Goal: Information Seeking & Learning: Find specific fact

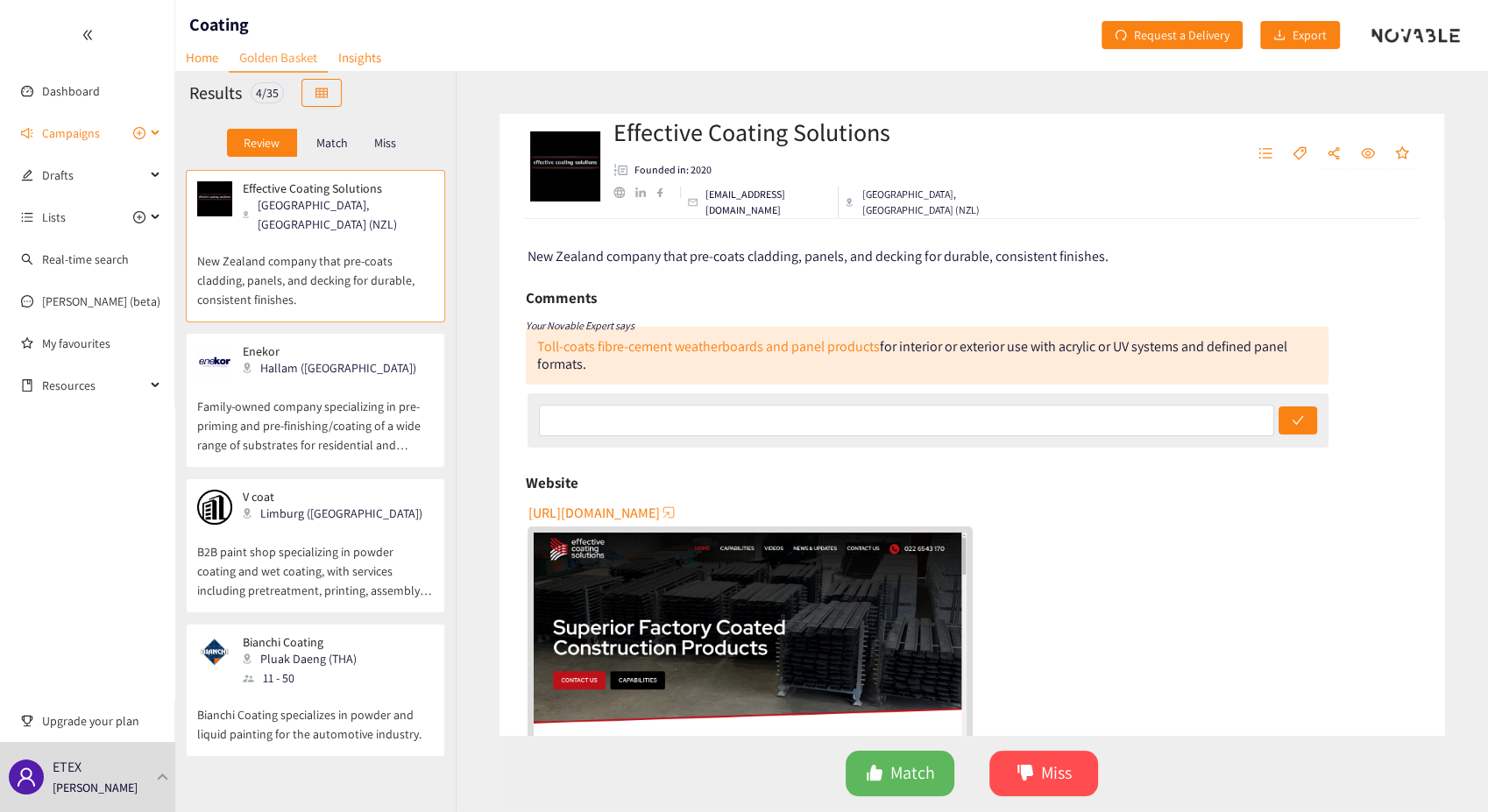
click at [153, 133] on icon at bounding box center [157, 133] width 9 height 0
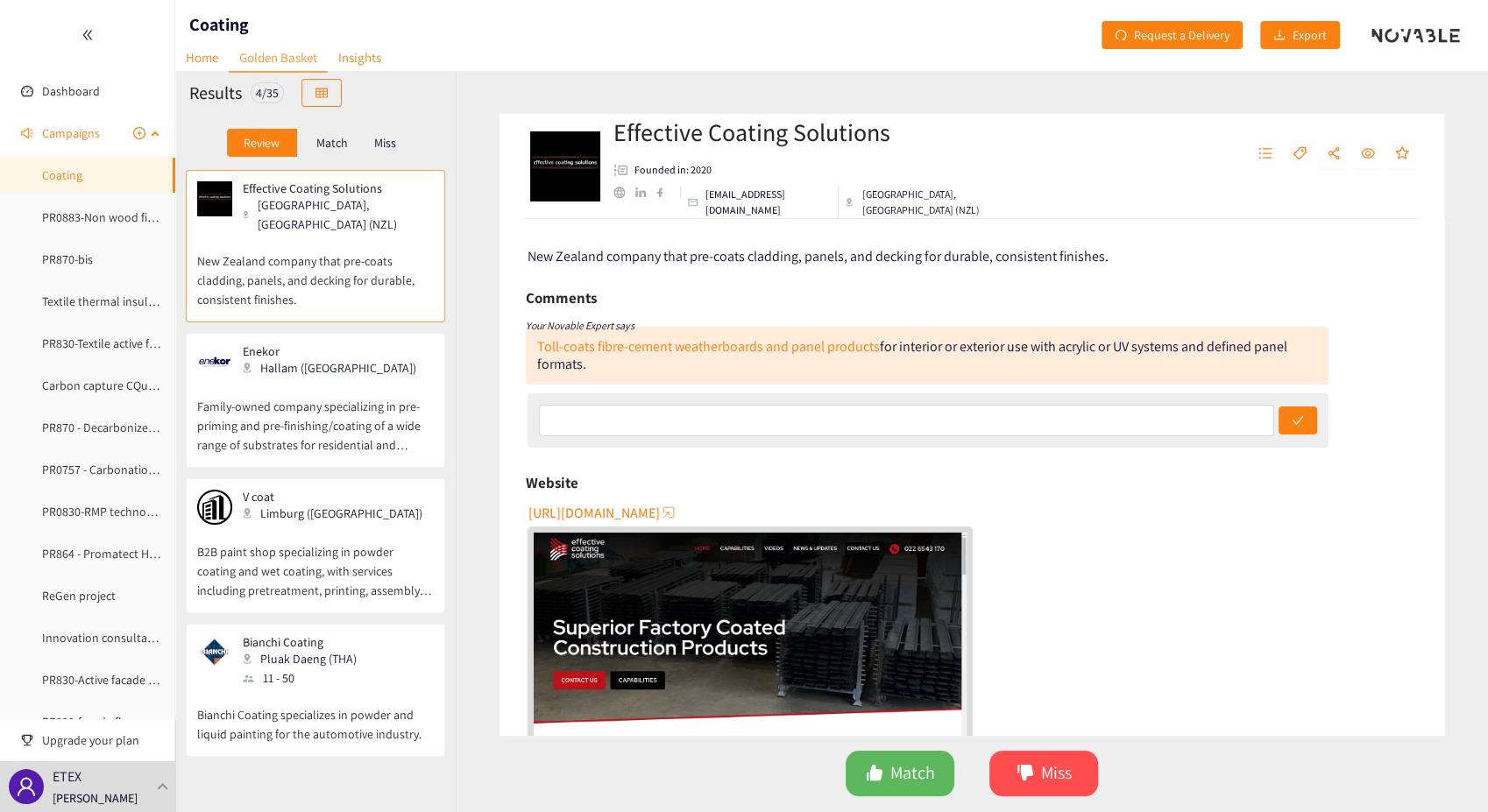
click at [67, 131] on span "Campaigns" at bounding box center [71, 133] width 58 height 35
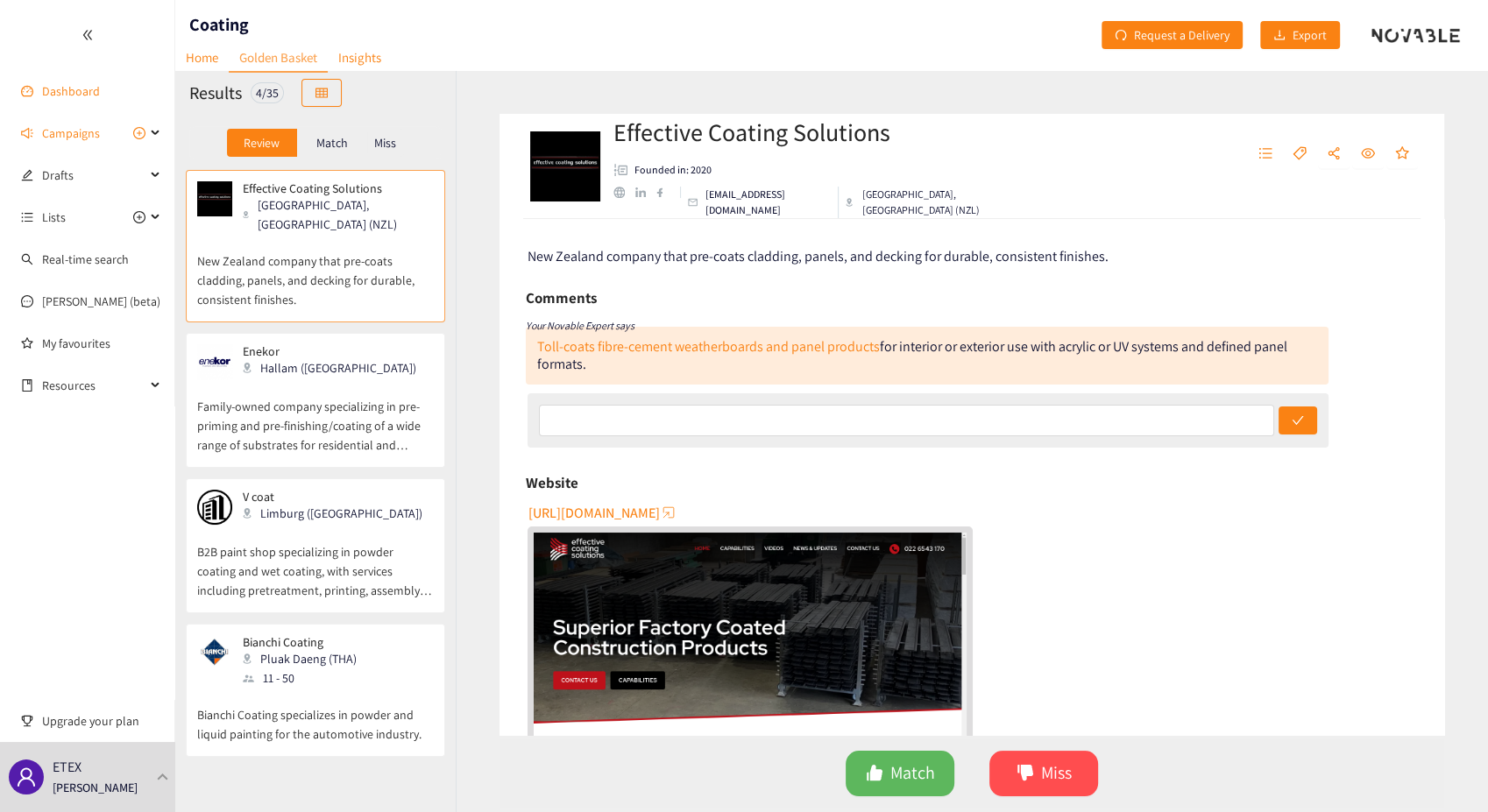
click at [79, 96] on link "Dashboard" at bounding box center [71, 91] width 58 height 16
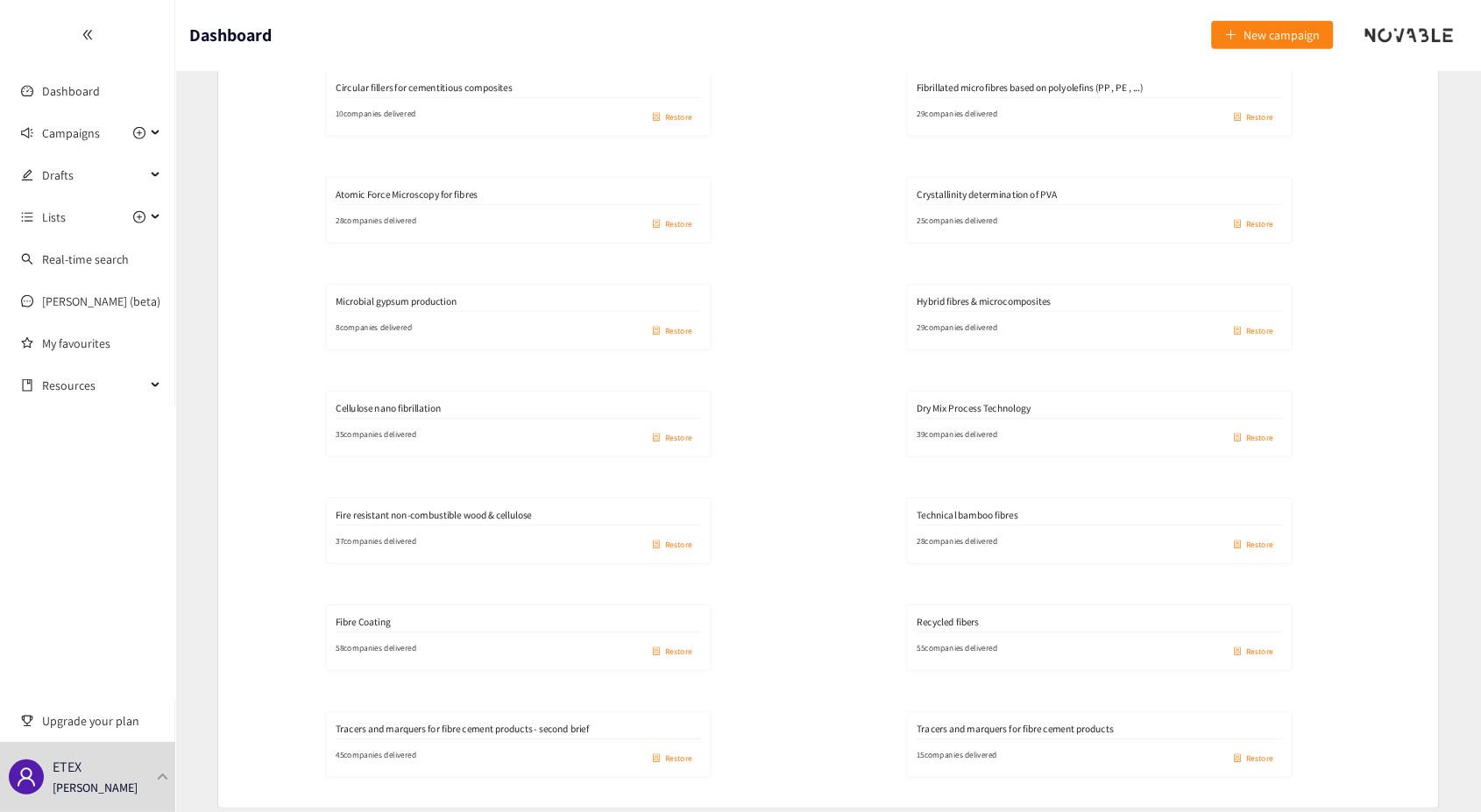
scroll to position [4512, 0]
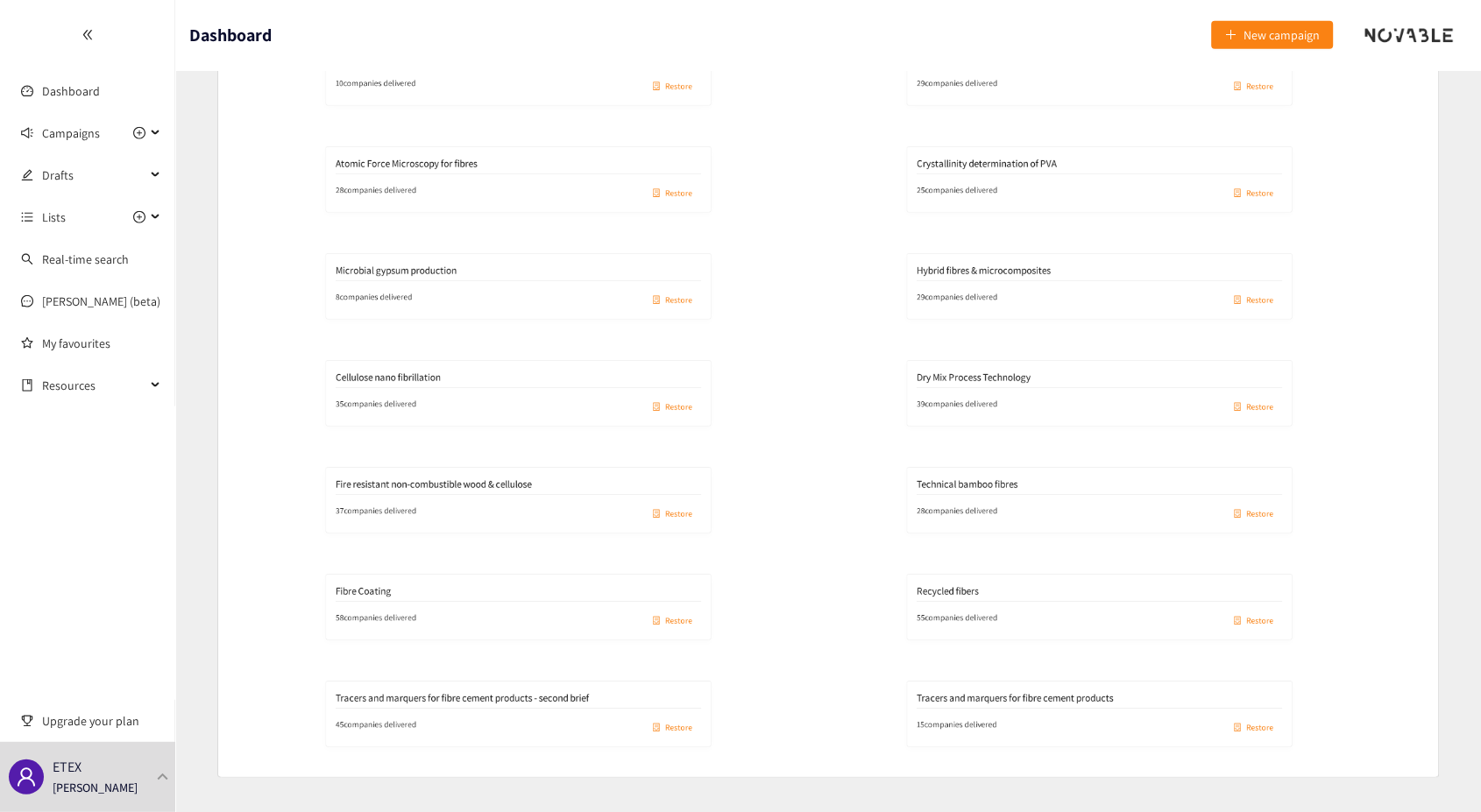
click at [470, 577] on div "Fibre Coating" at bounding box center [518, 586] width 542 height 27
click at [381, 618] on div "58 companies delivered Restore" at bounding box center [518, 621] width 542 height 42
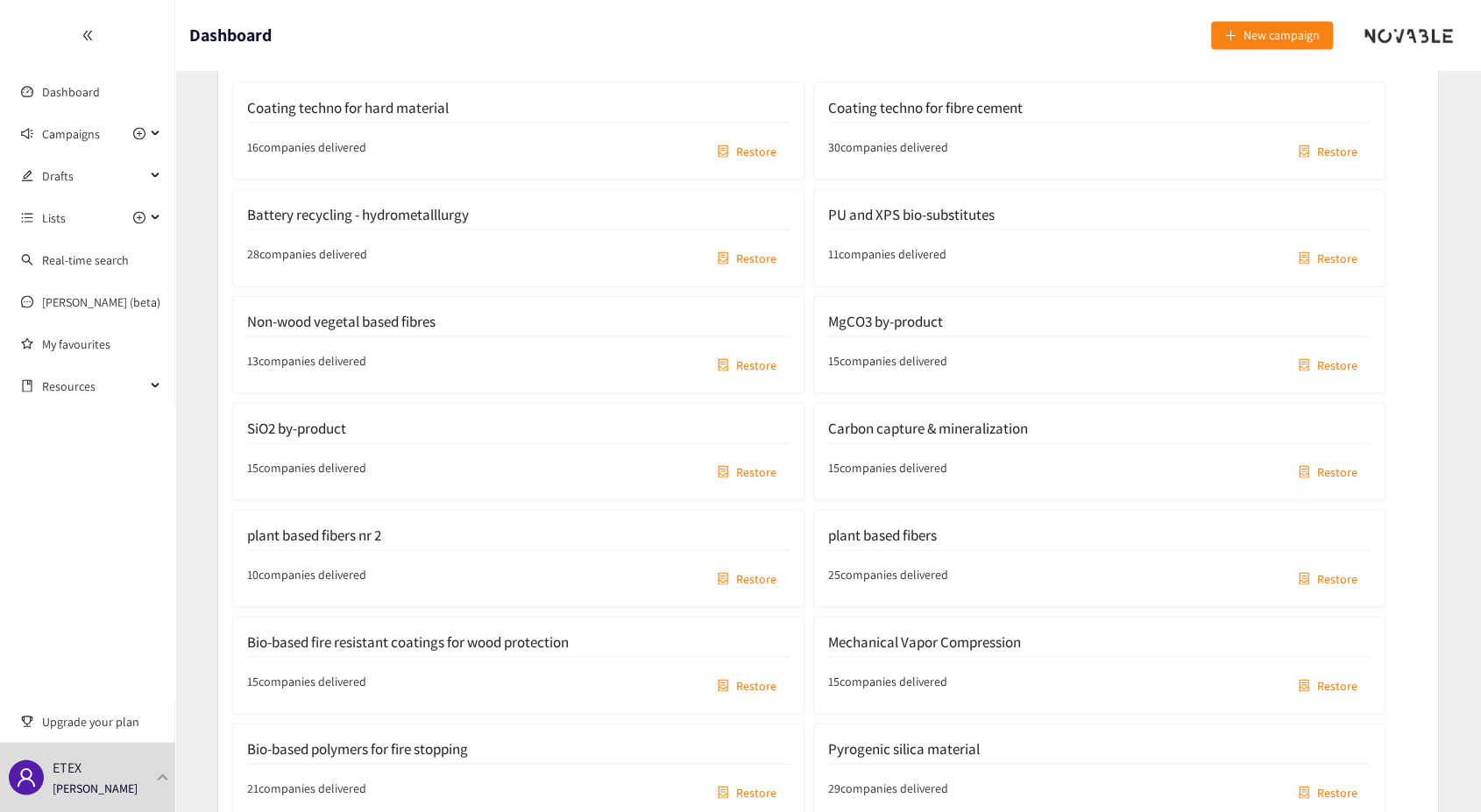
scroll to position [3246, 0]
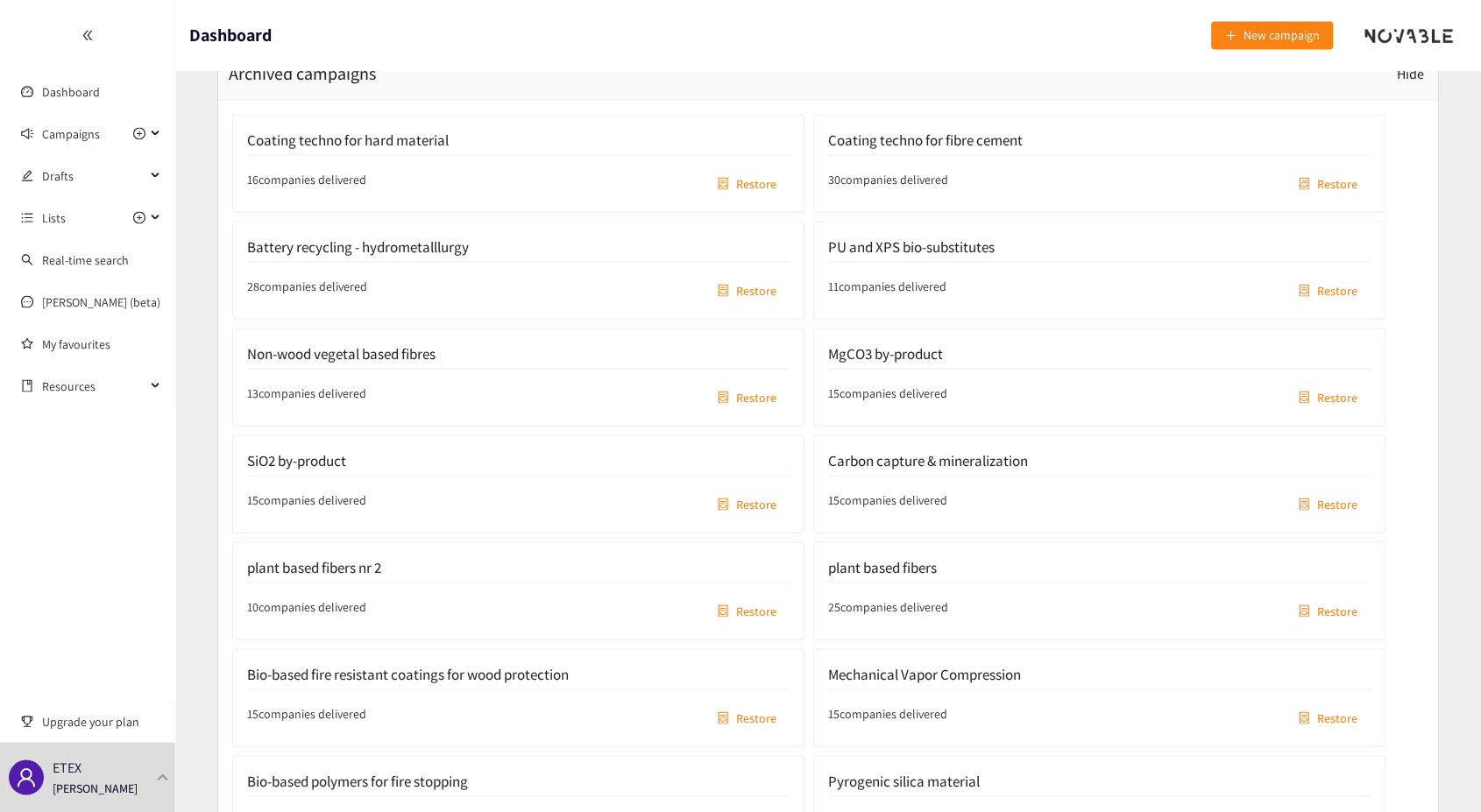
click at [687, 54] on header "Dashboard New campaign" at bounding box center [828, 35] width 1306 height 70
click at [1336, 175] on span "Restore" at bounding box center [1337, 182] width 40 height 19
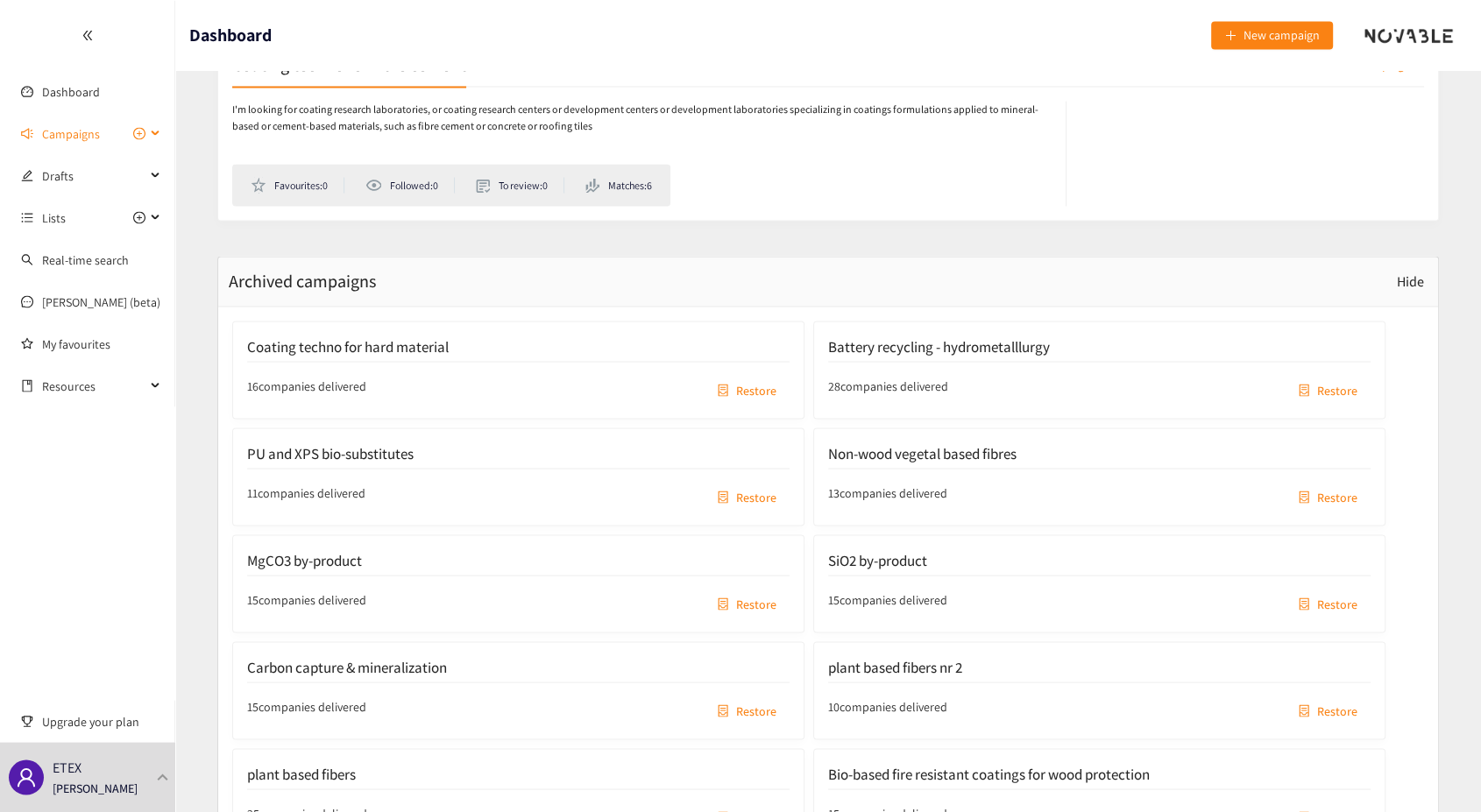
click at [158, 132] on div "Campaigns" at bounding box center [87, 133] width 175 height 35
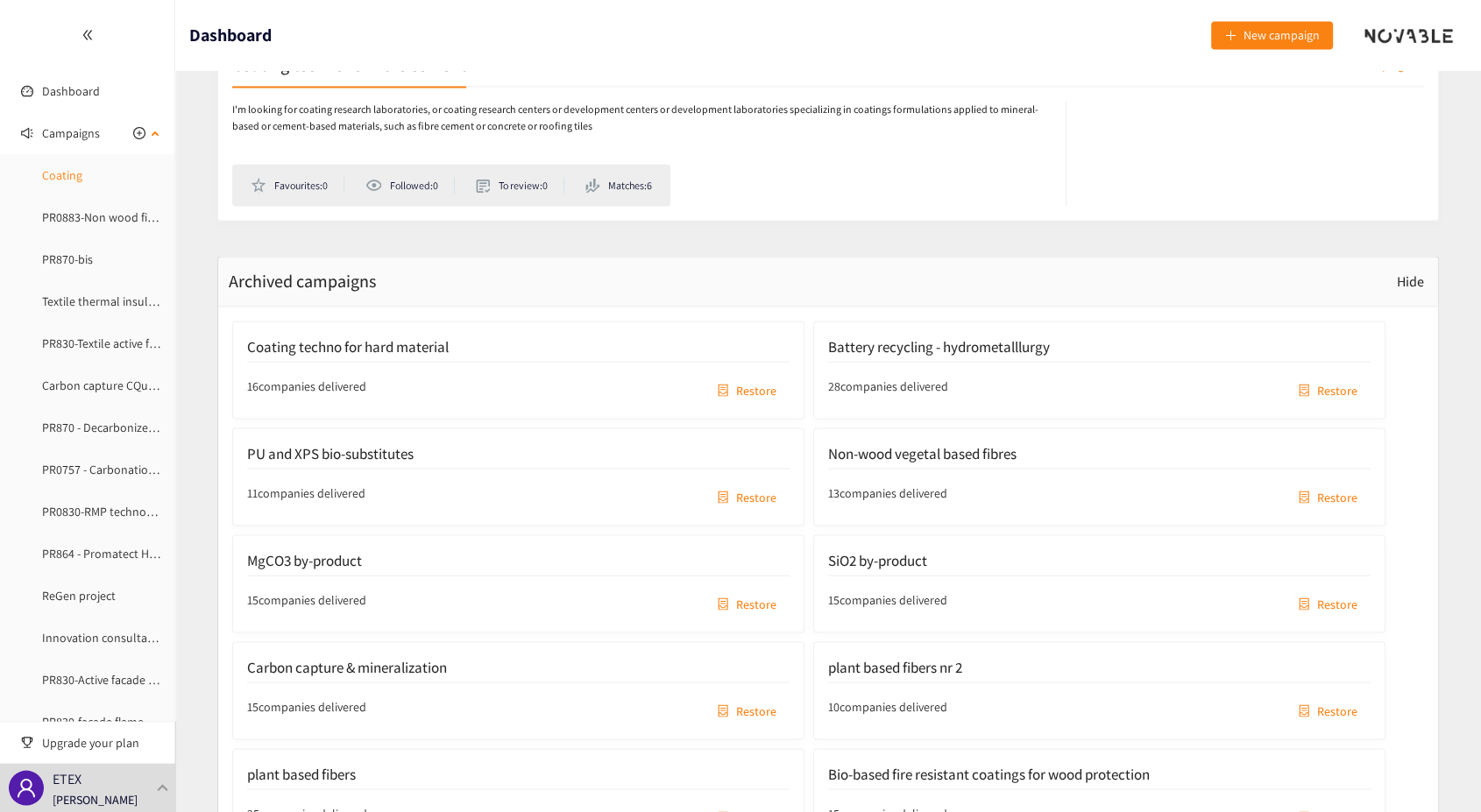
click at [56, 172] on link "Coating" at bounding box center [62, 175] width 40 height 16
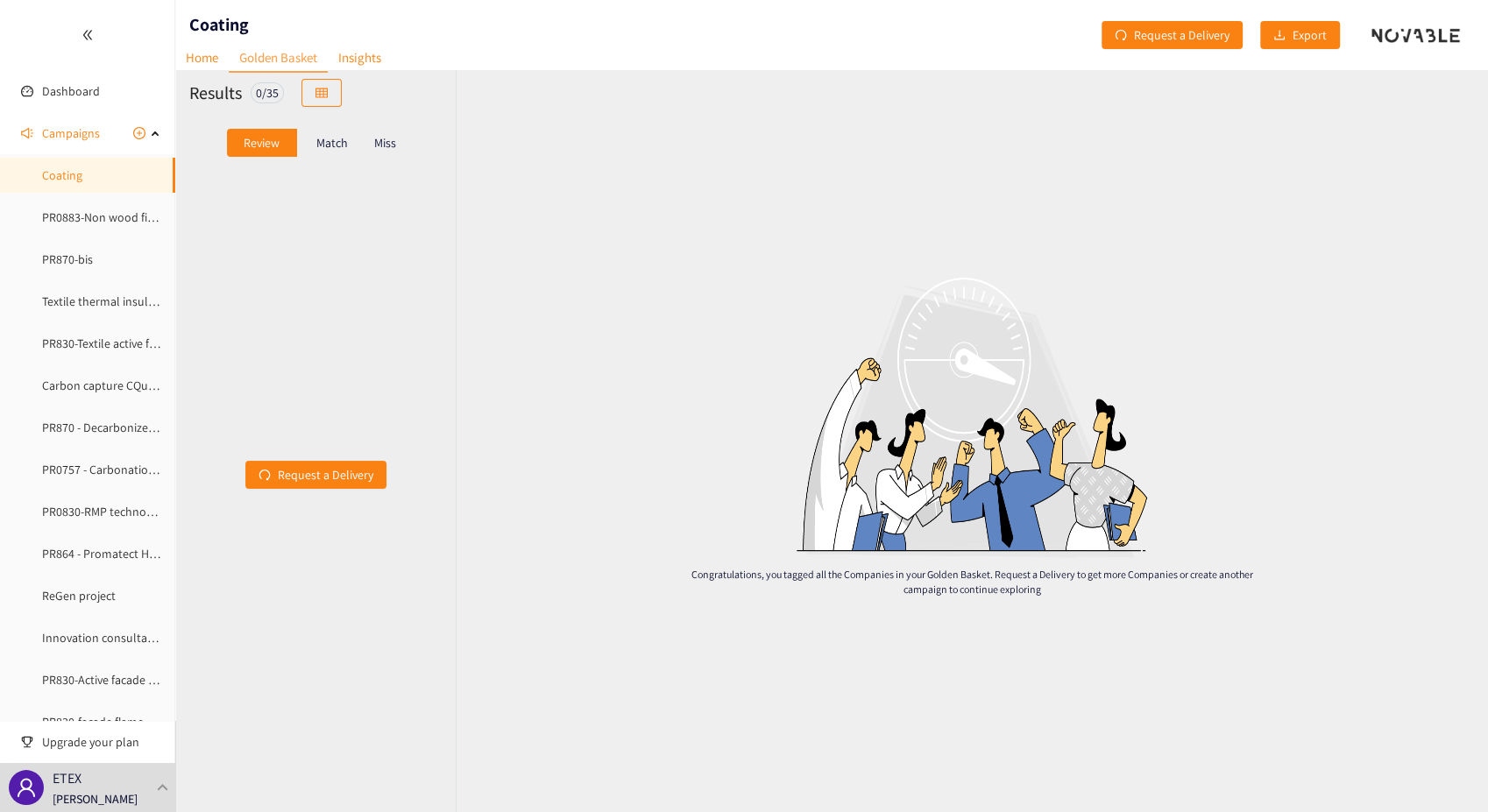
click at [328, 146] on p "Match" at bounding box center [332, 142] width 31 height 14
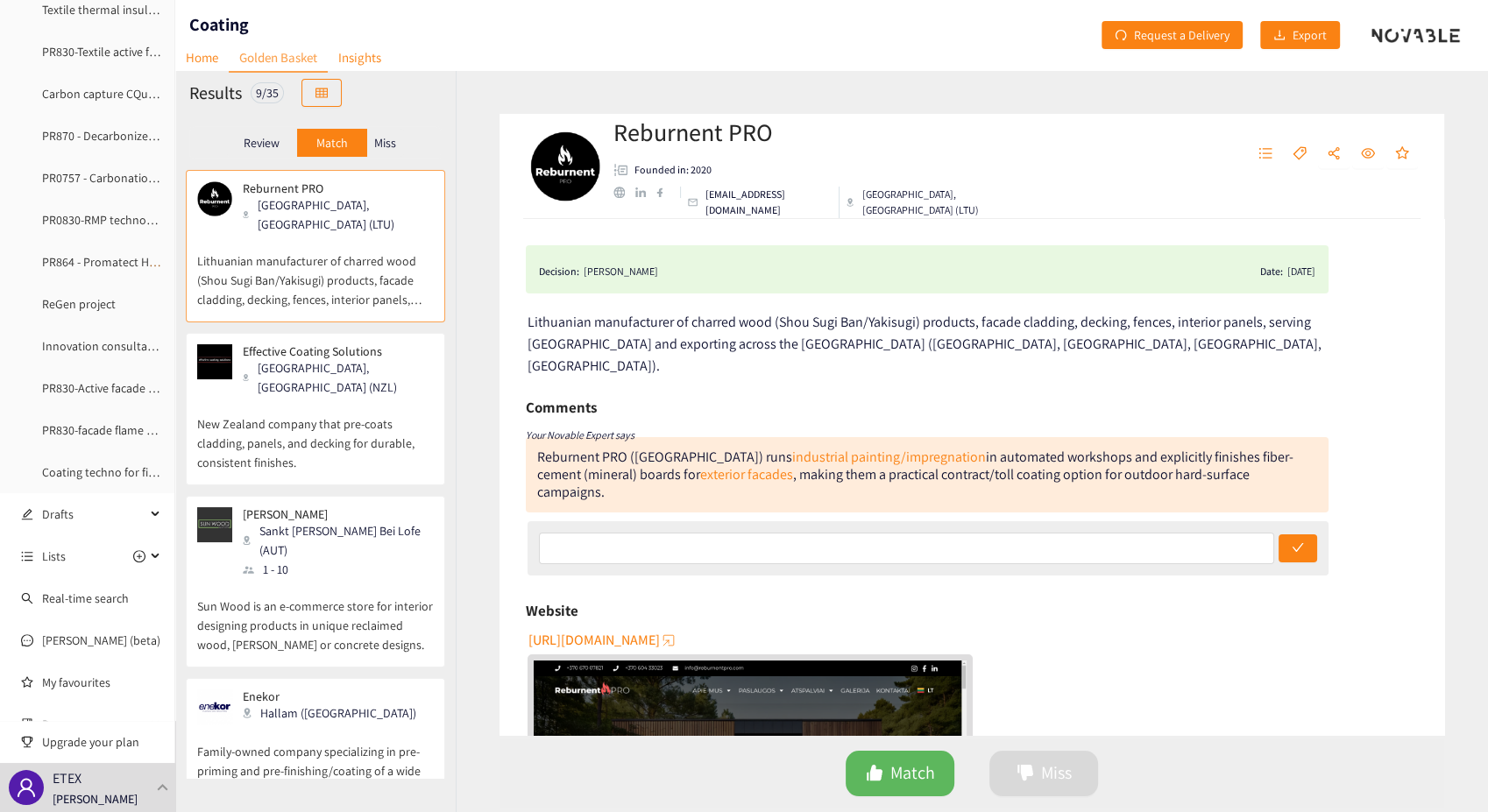
scroll to position [316, 0]
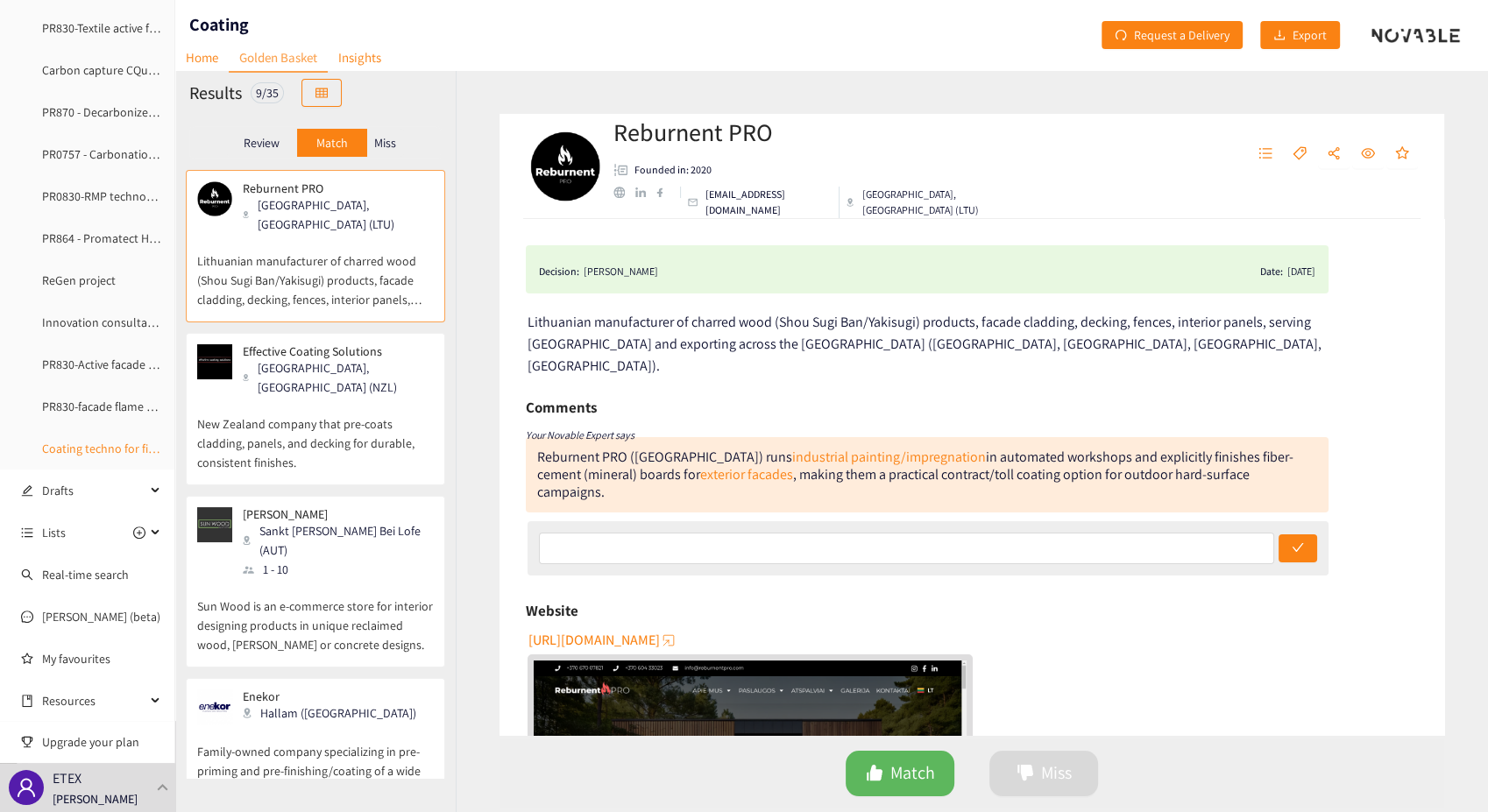
click at [104, 445] on link "Coating techno for fibre cement" at bounding box center [125, 448] width 166 height 16
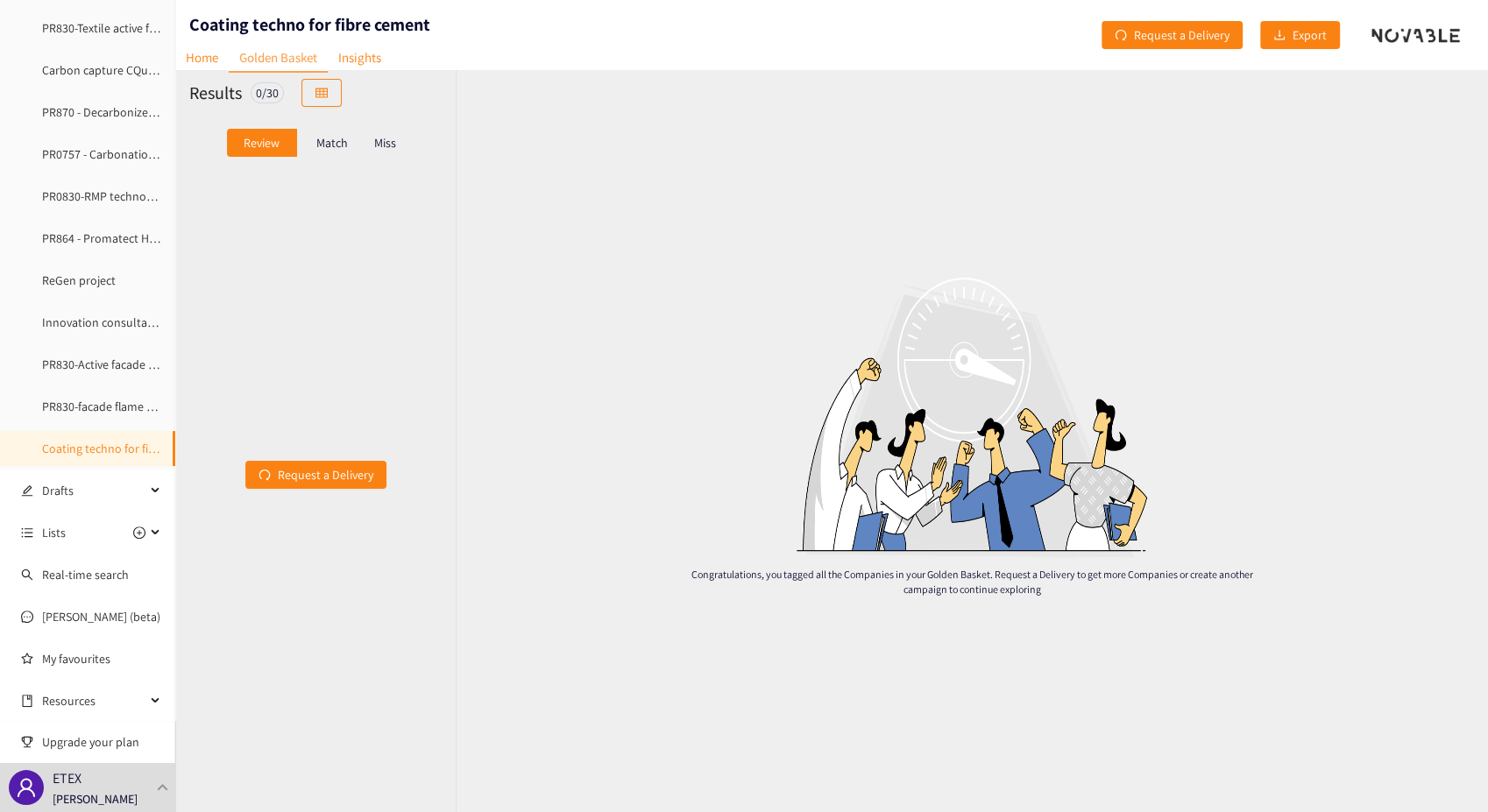
click at [328, 143] on p "Match" at bounding box center [332, 142] width 31 height 14
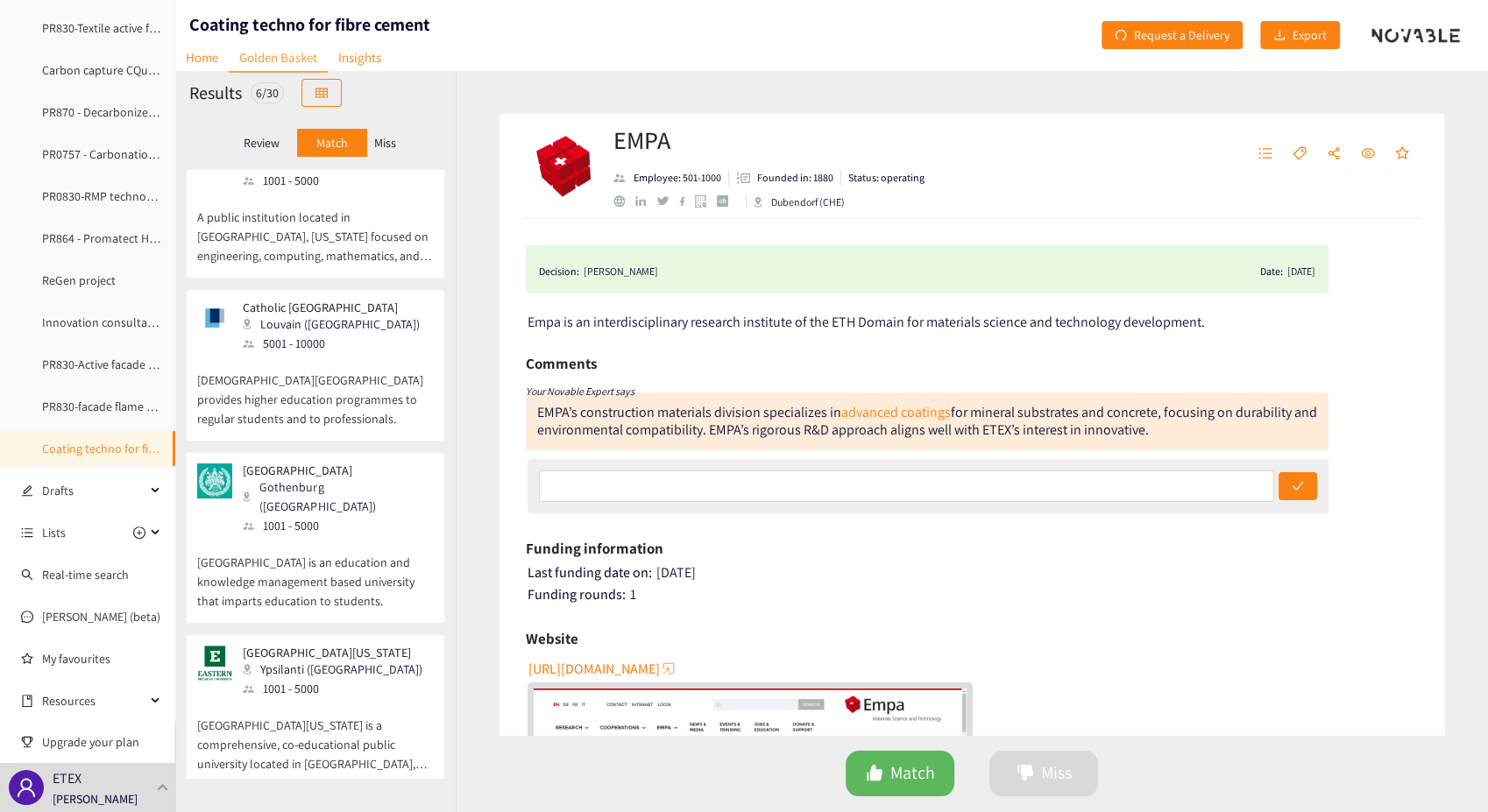
scroll to position [357, 0]
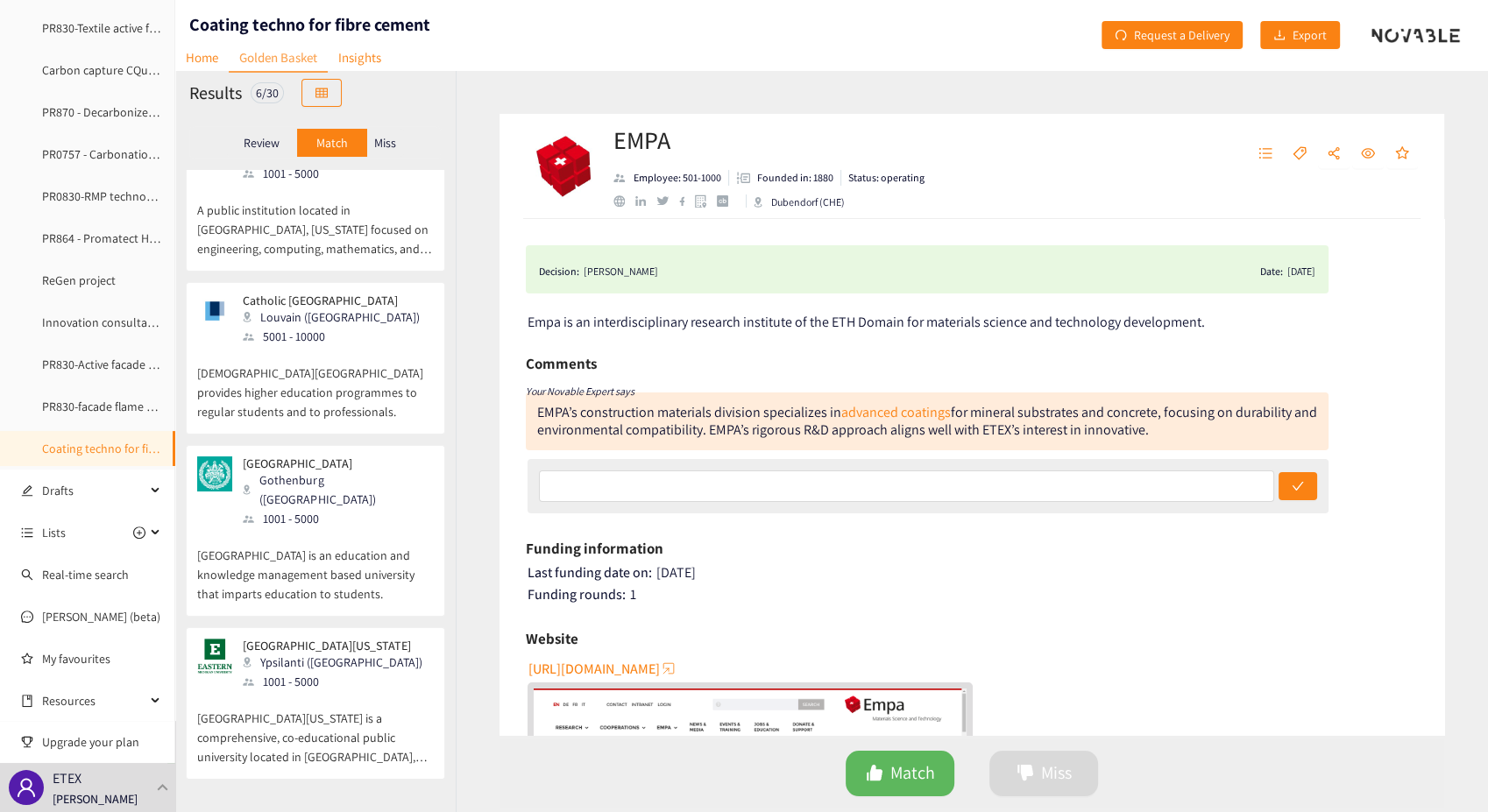
click at [256, 148] on p "Review" at bounding box center [261, 142] width 36 height 14
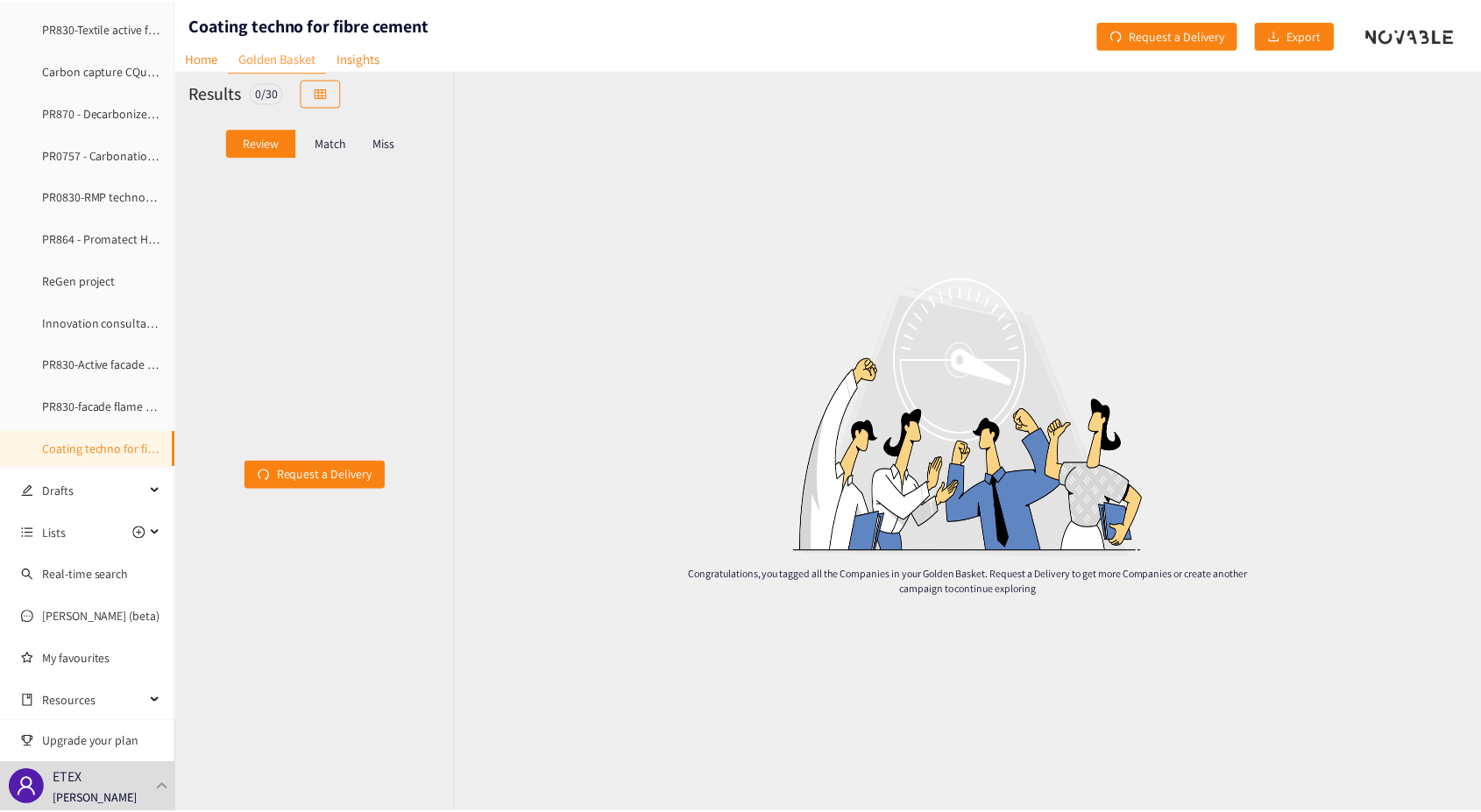
scroll to position [0, 0]
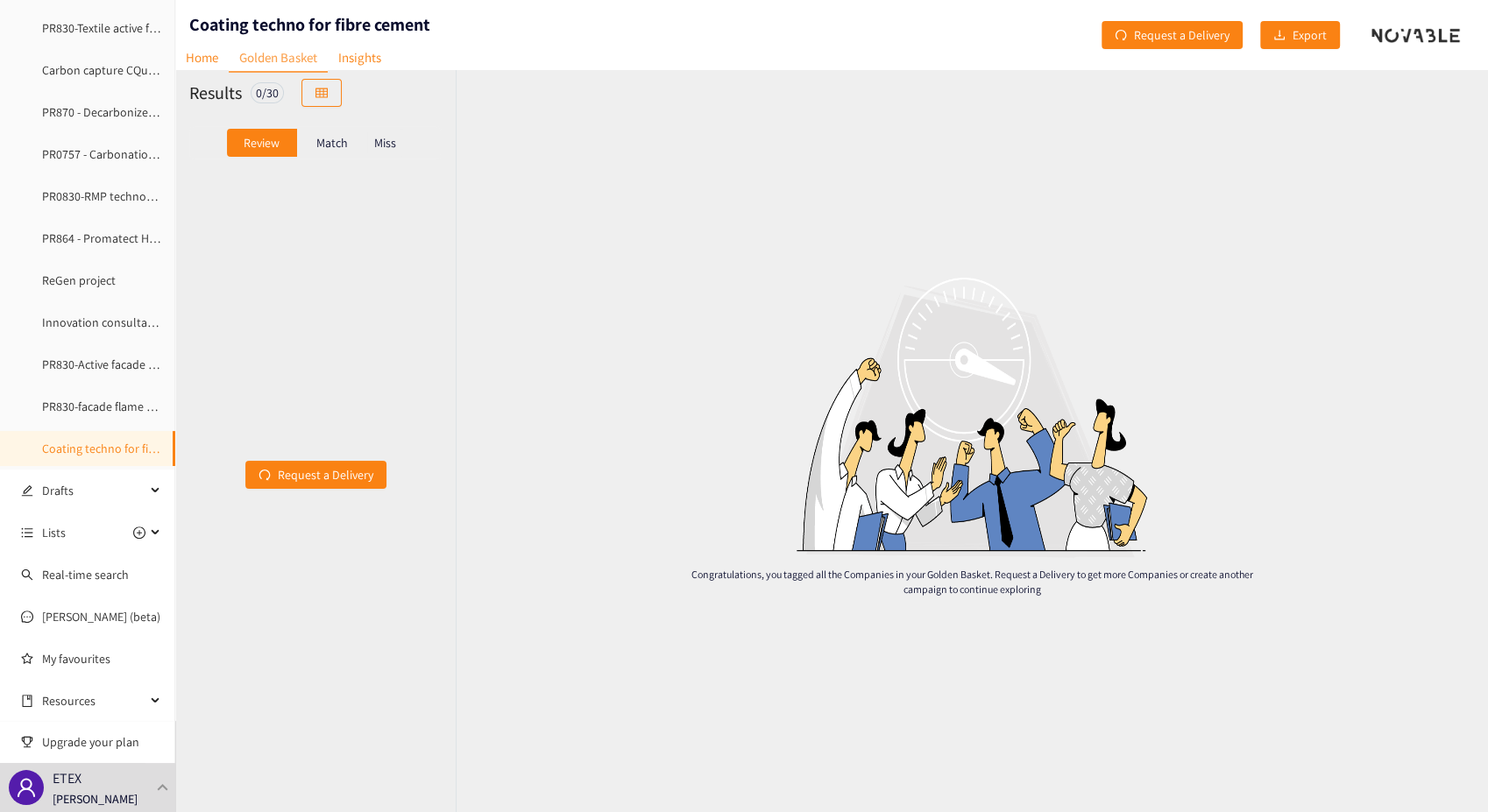
drag, startPoint x: 119, startPoint y: 447, endPoint x: 483, endPoint y: 405, distance: 366.4
click at [483, 405] on div "Congratulations, you tagged all the Companies in your Golden Basket. Request a …" at bounding box center [972, 441] width 1032 height 742
click at [77, 578] on link "Real-time search" at bounding box center [85, 574] width 87 height 16
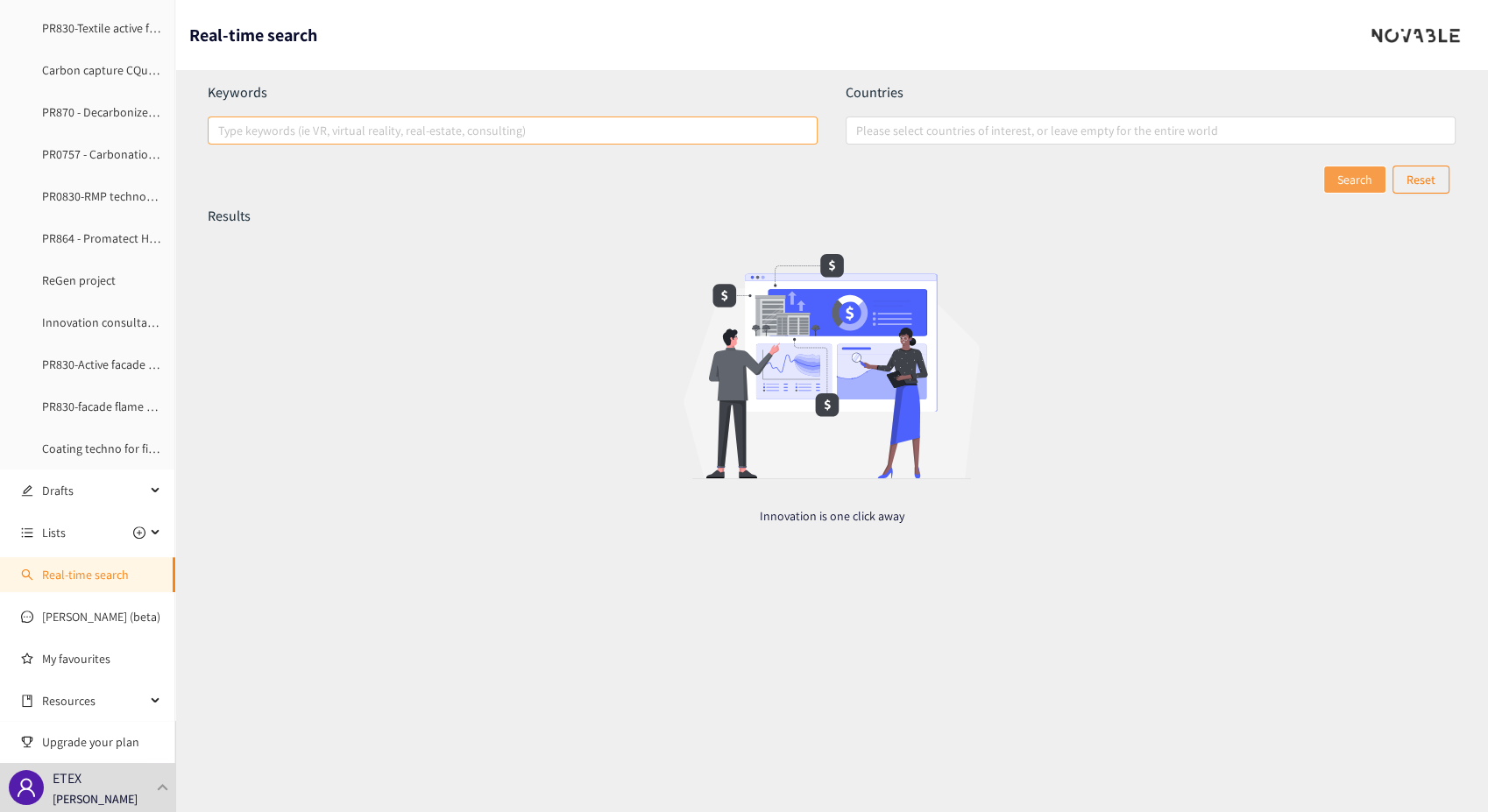
click at [491, 135] on div at bounding box center [504, 130] width 583 height 21
click at [222, 135] on input "Type keywords (ie VR, virtual reality, real-estate, consulting)" at bounding box center [220, 130] width 4 height 21
click at [940, 132] on div at bounding box center [1141, 130] width 583 height 21
type input "nano carbon fibers"
click at [860, 132] on input "Please select countries of interest, or leave empty for the entire world" at bounding box center [858, 130] width 4 height 21
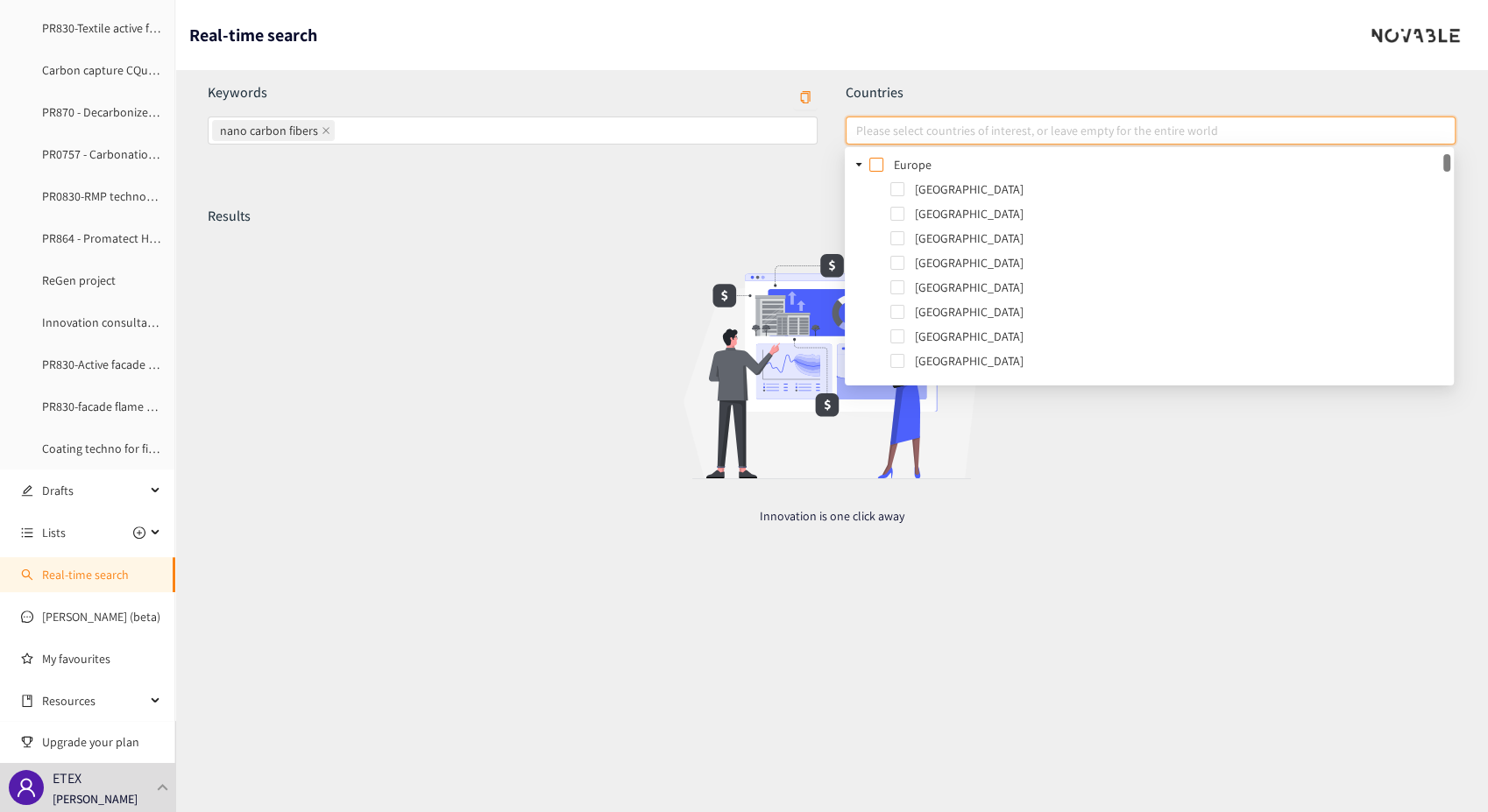
click at [876, 164] on span at bounding box center [875, 164] width 14 height 14
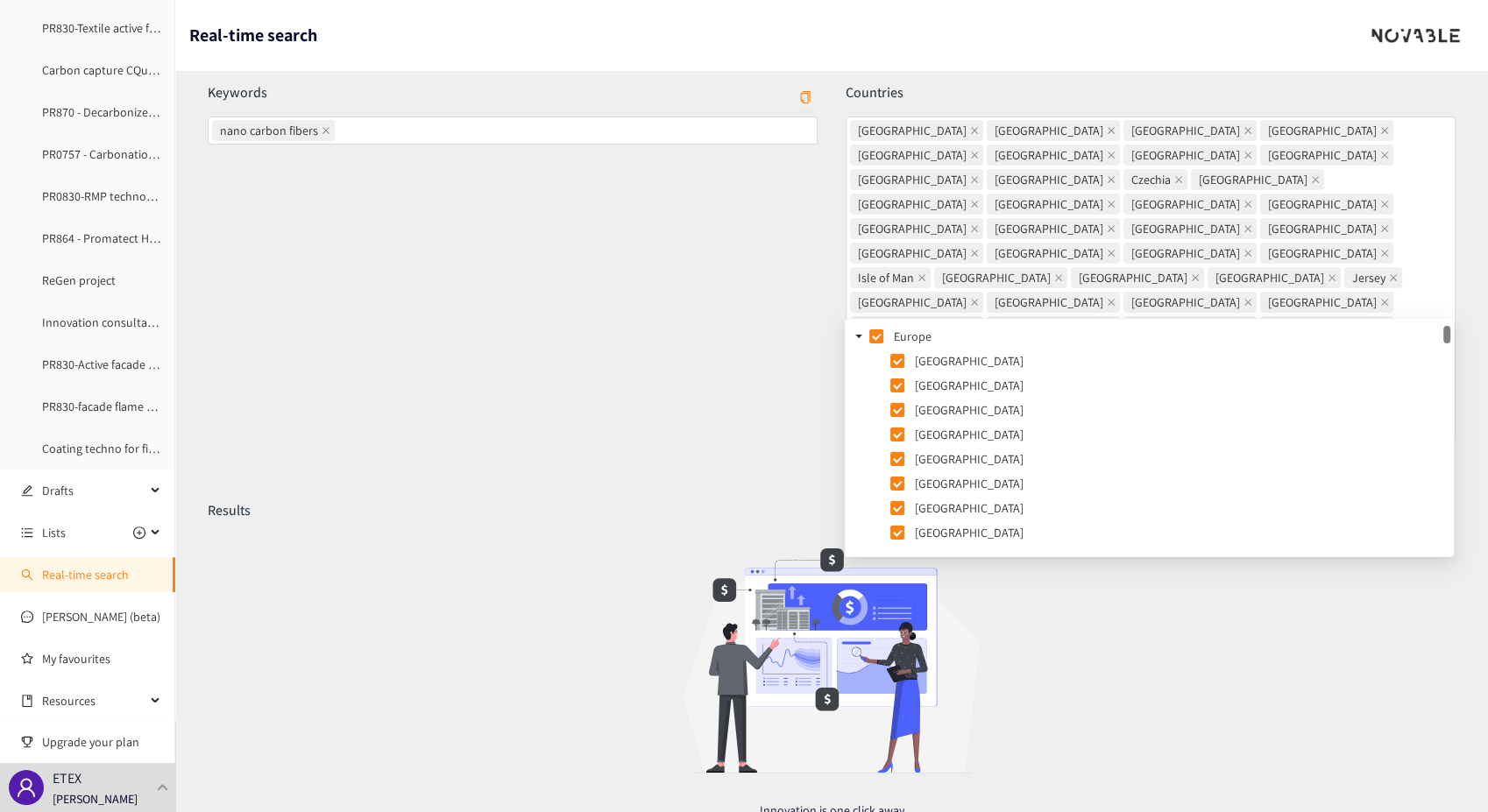
click at [523, 460] on div "Search Reset" at bounding box center [831, 473] width 1247 height 28
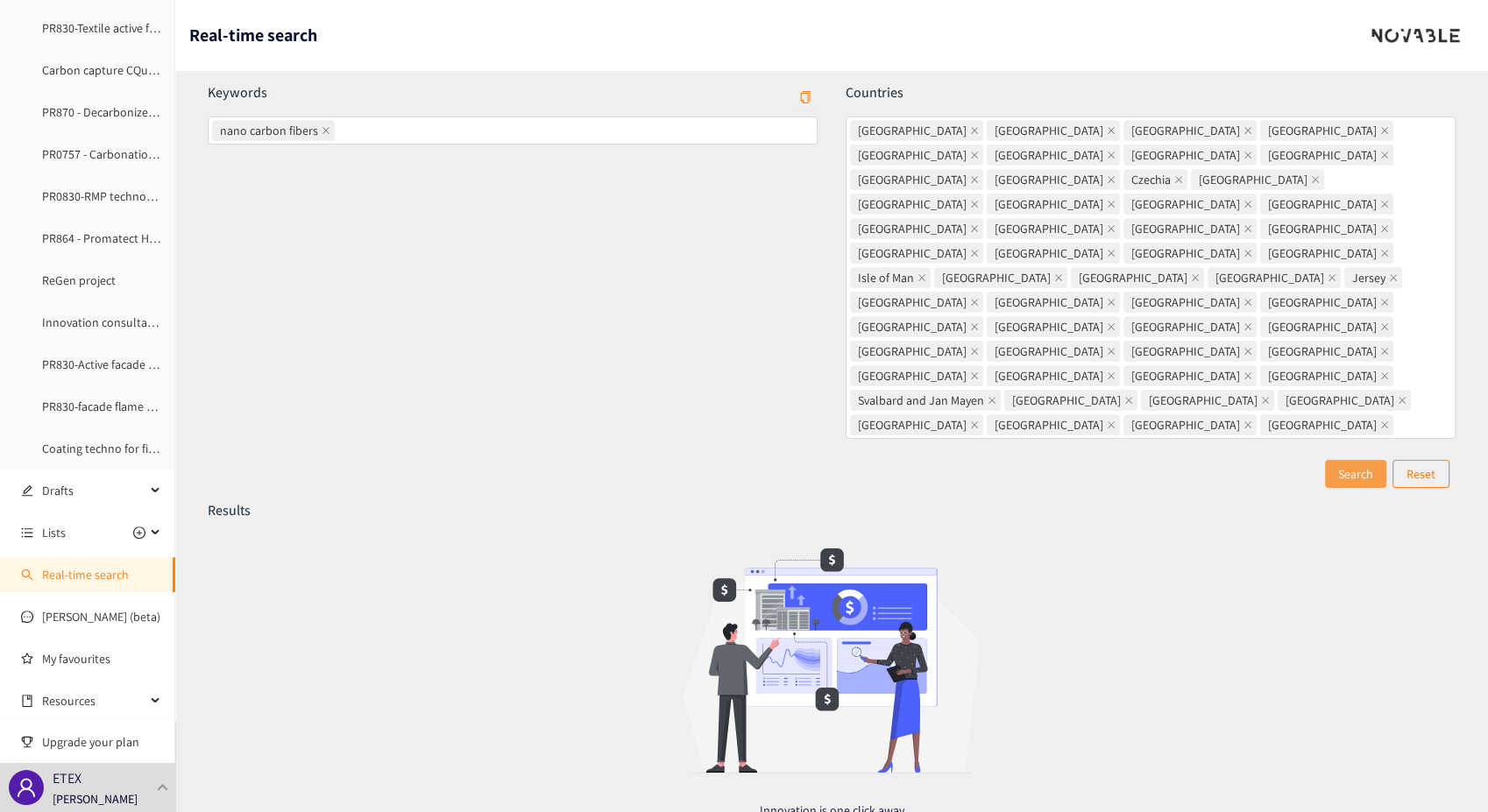
drag, startPoint x: 1358, startPoint y: 352, endPoint x: 1346, endPoint y: 357, distance: 13.0
click at [1357, 464] on span "Search" at bounding box center [1355, 473] width 35 height 19
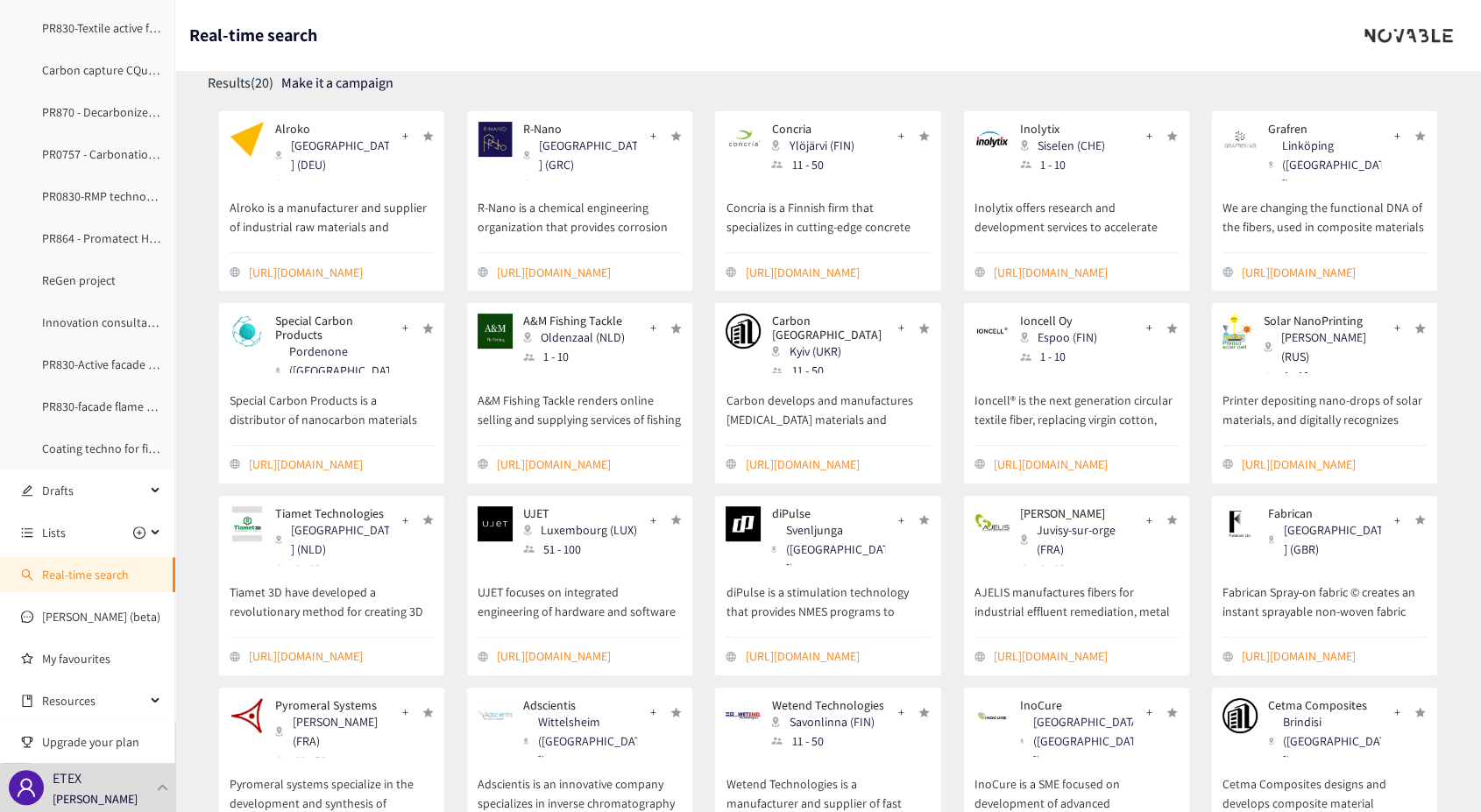
scroll to position [456, 0]
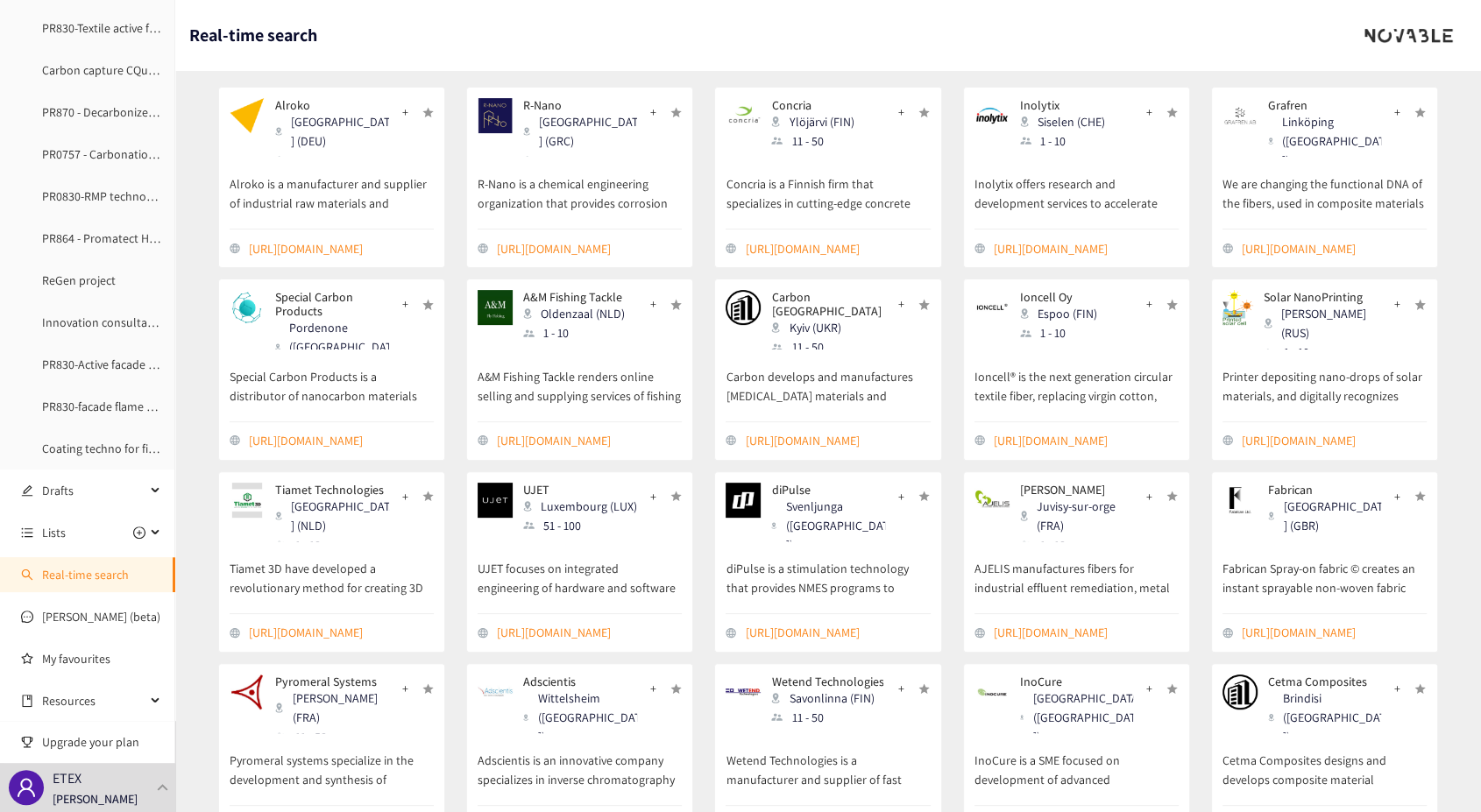
click at [1247, 733] on p "Cetma Composites designs and develops composite material structures with techno…" at bounding box center [1324, 762] width 204 height 58
click at [1291, 675] on p "Cetma Composites" at bounding box center [1324, 681] width 113 height 14
click at [1288, 811] on link "[URL][DOMAIN_NAME]" at bounding box center [1334, 825] width 185 height 19
